Goal: Understand process/instructions: Learn how to perform a task or action

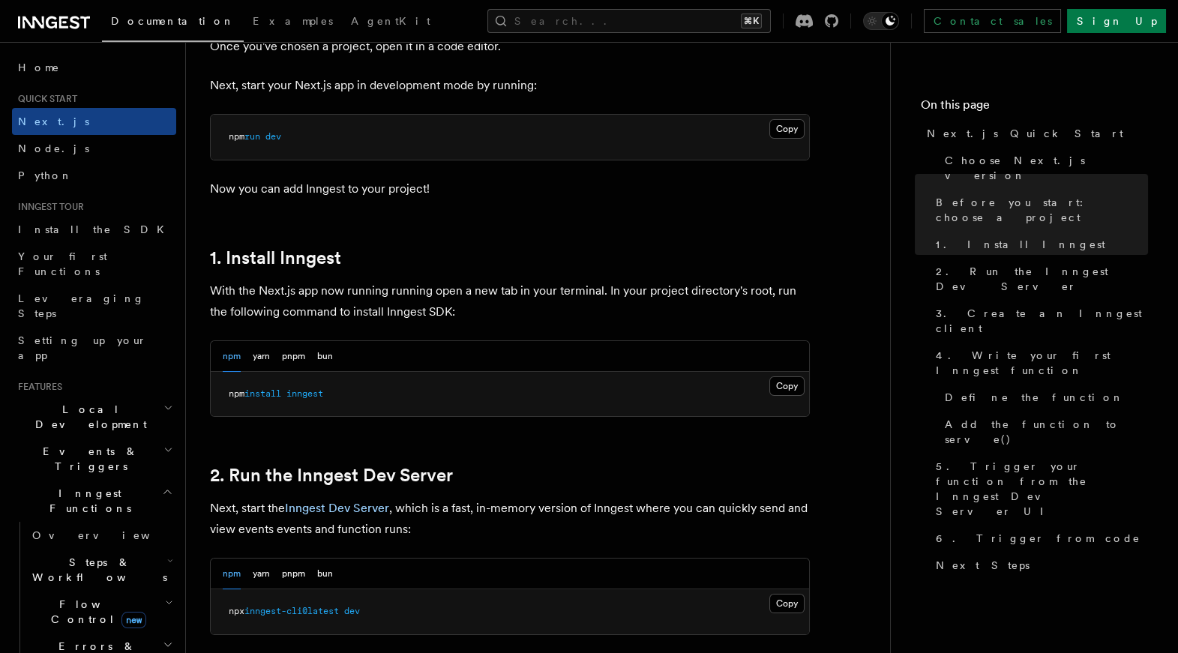
scroll to position [656, 0]
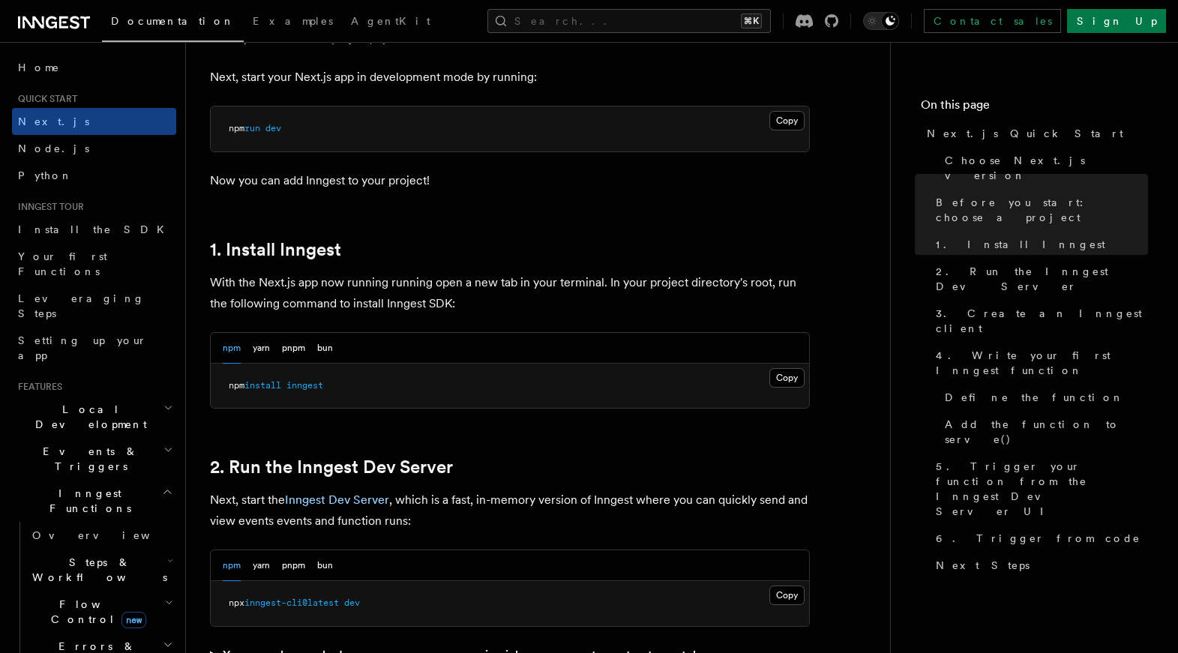
click at [302, 388] on span "inngest" at bounding box center [304, 385] width 37 height 10
copy span "inngest"
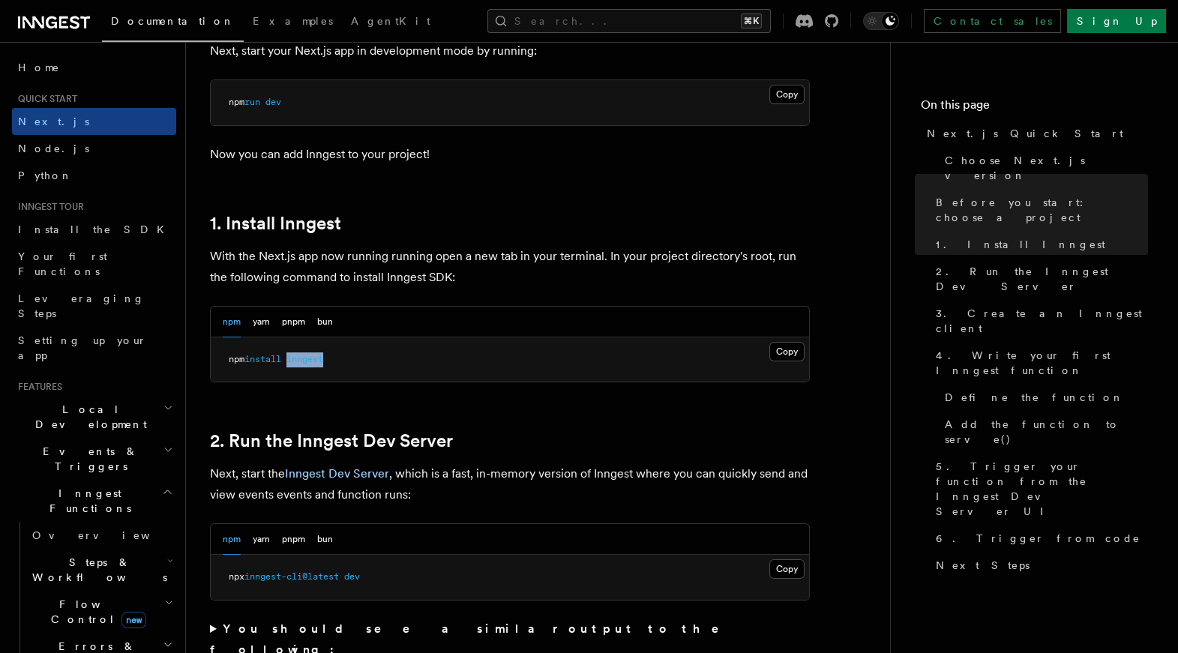
scroll to position [685, 0]
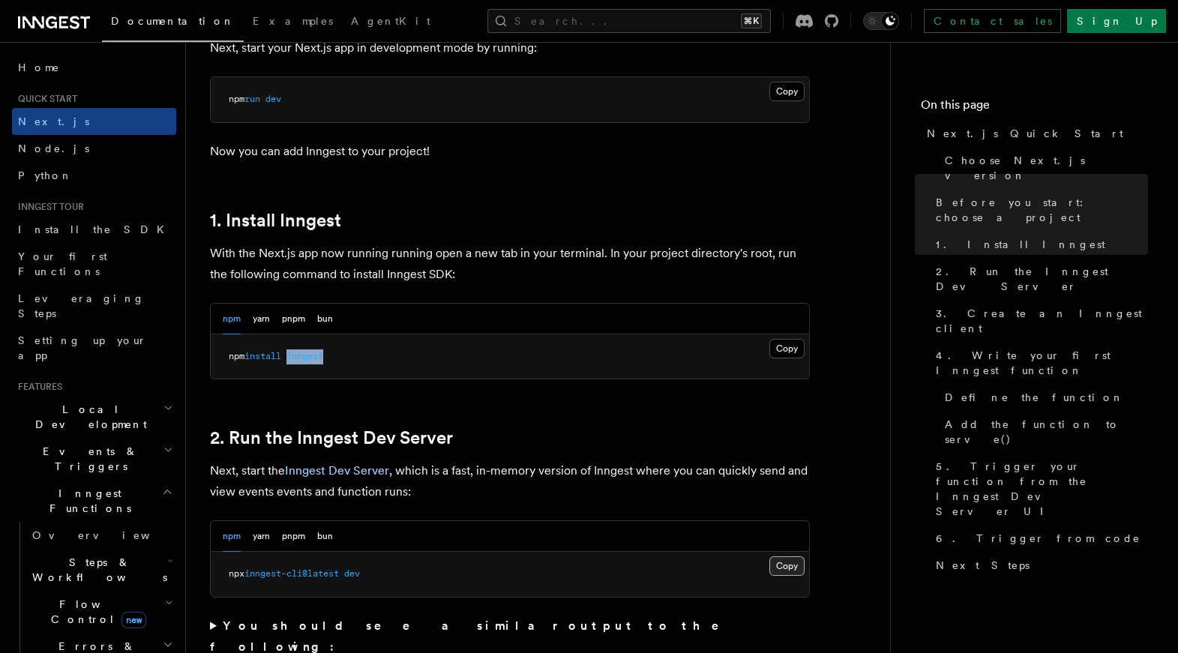
click at [794, 564] on button "Copy Copied" at bounding box center [786, 565] width 35 height 19
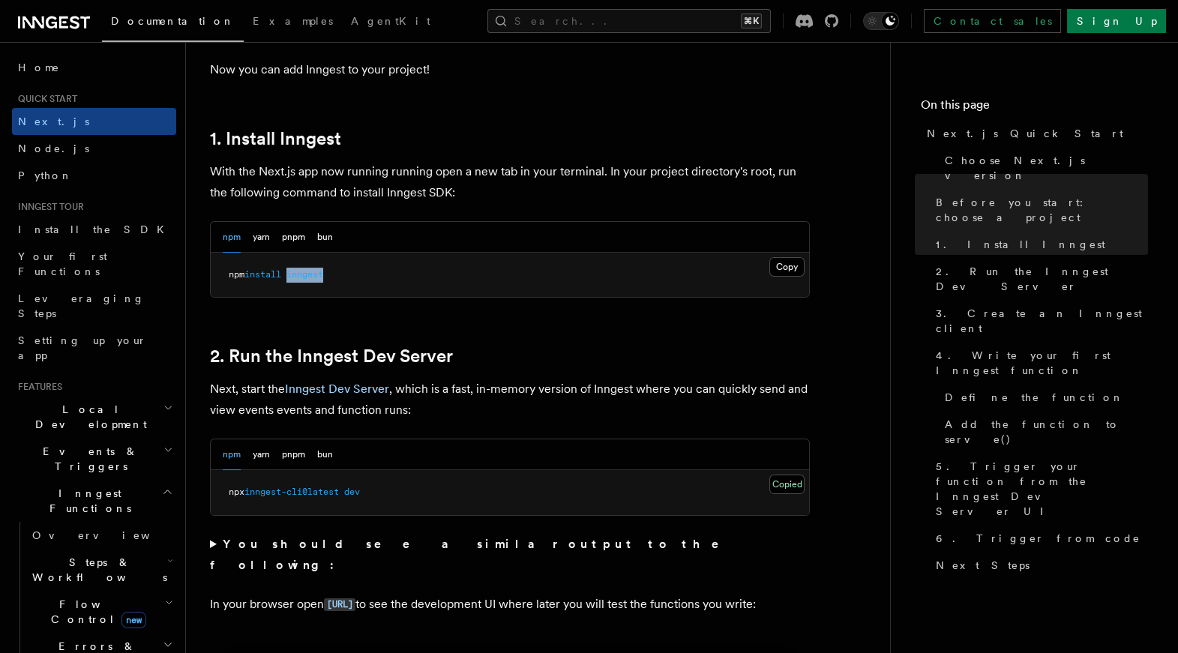
scroll to position [769, 0]
click at [646, 273] on pre "npm install inngest" at bounding box center [510, 273] width 598 height 45
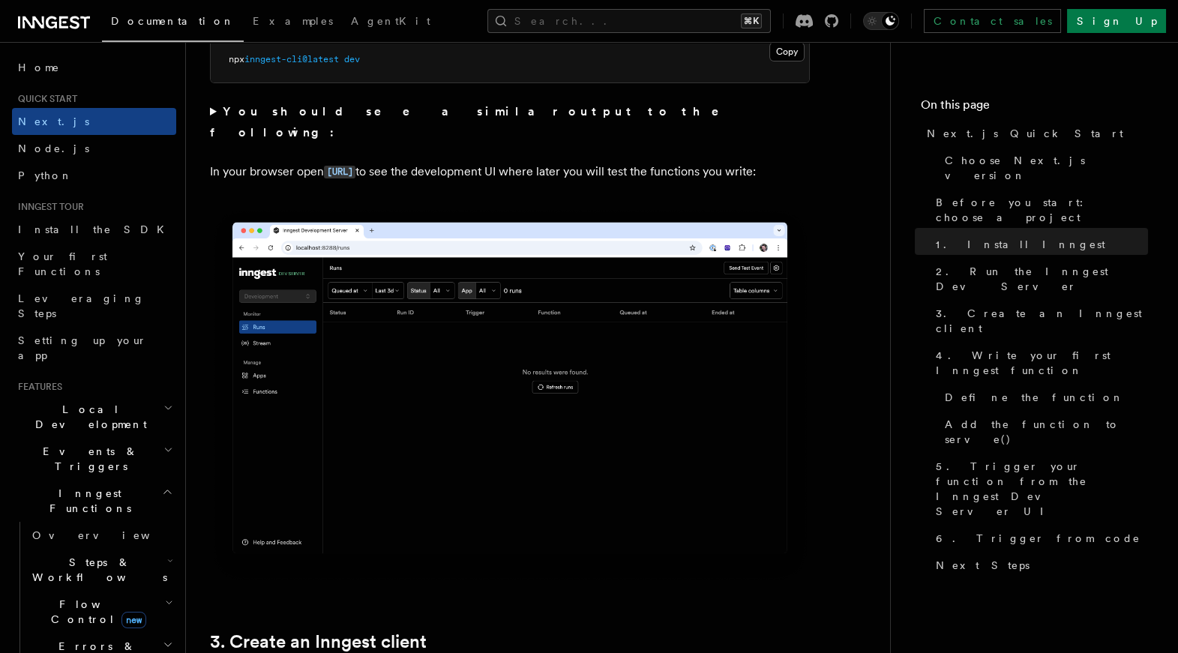
scroll to position [1345, 0]
